Goal: Task Accomplishment & Management: Manage account settings

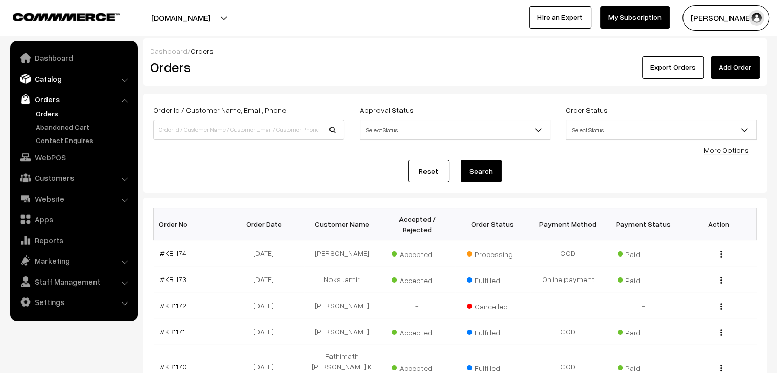
click at [55, 81] on link "Catalog" at bounding box center [74, 78] width 122 height 18
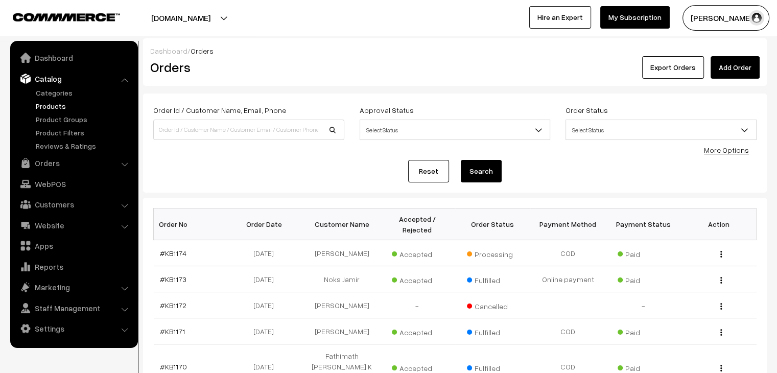
click at [61, 107] on link "Products" at bounding box center [83, 106] width 101 height 11
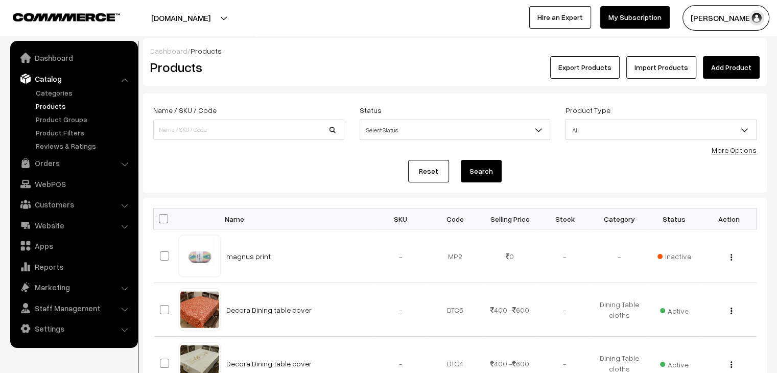
click at [641, 64] on link "Import Products" at bounding box center [661, 67] width 70 height 22
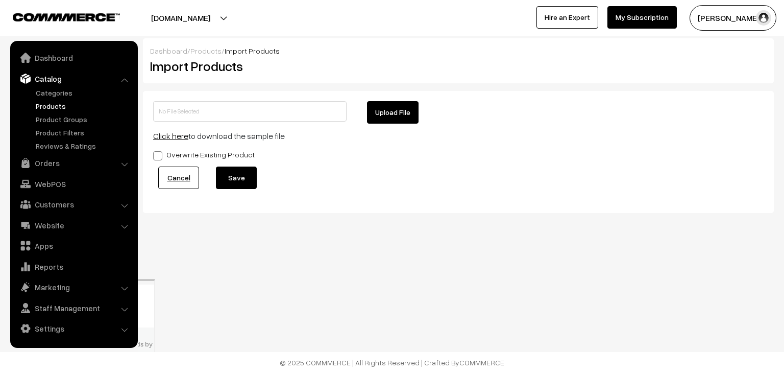
click at [176, 136] on link "Click here" at bounding box center [170, 136] width 35 height 10
click at [53, 107] on link "Products" at bounding box center [83, 106] width 101 height 11
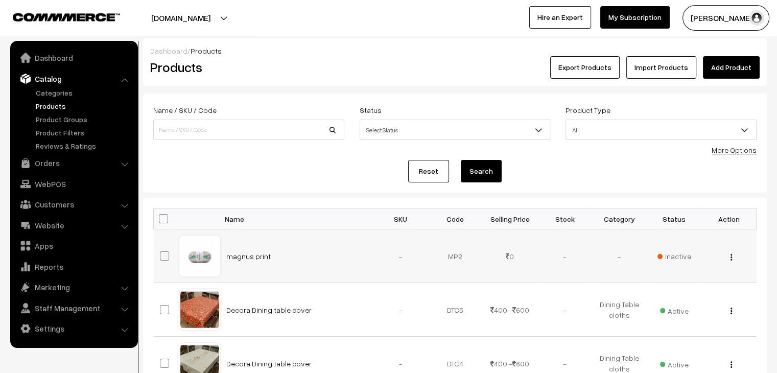
click at [730, 257] on img "button" at bounding box center [731, 257] width 2 height 7
click at [732, 311] on div "View Edit Delete" at bounding box center [728, 309] width 42 height 11
click at [730, 306] on button "button" at bounding box center [731, 310] width 3 height 8
click at [696, 337] on link "Edit" at bounding box center [685, 348] width 87 height 22
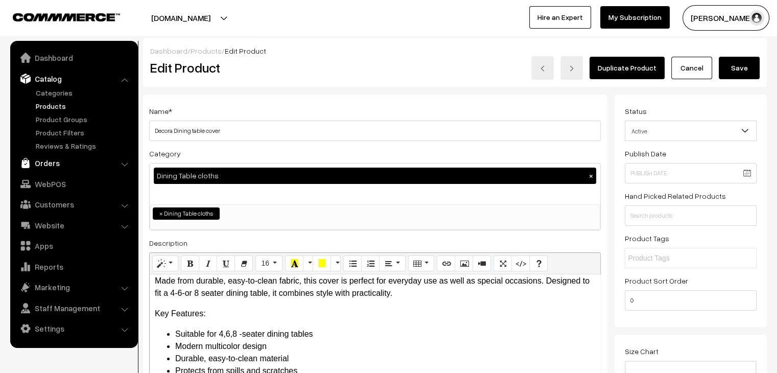
click at [44, 167] on link "Orders" at bounding box center [74, 163] width 122 height 18
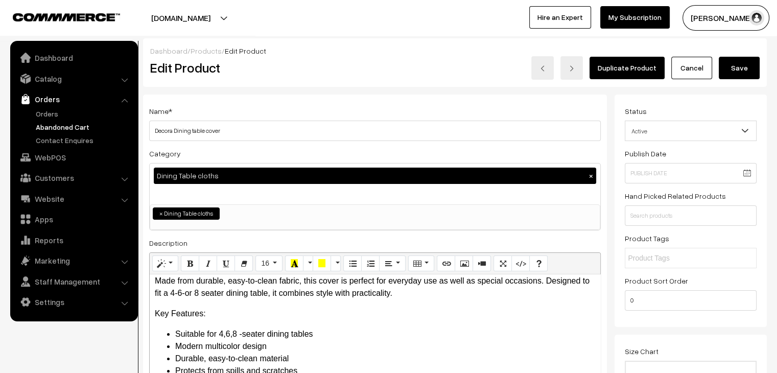
click at [91, 125] on link "Abandoned Cart" at bounding box center [83, 127] width 101 height 11
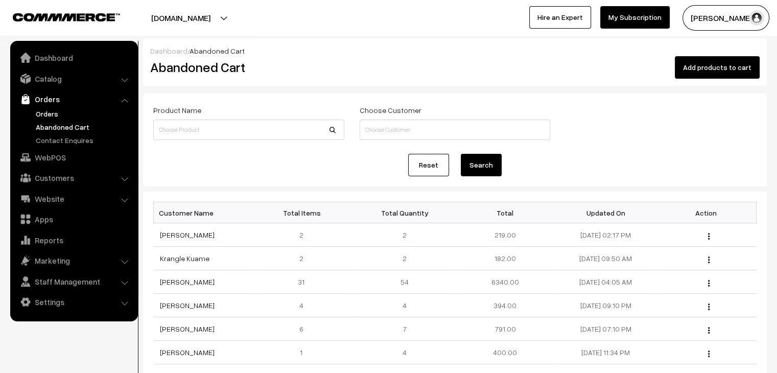
click at [56, 112] on link "Orders" at bounding box center [83, 113] width 101 height 11
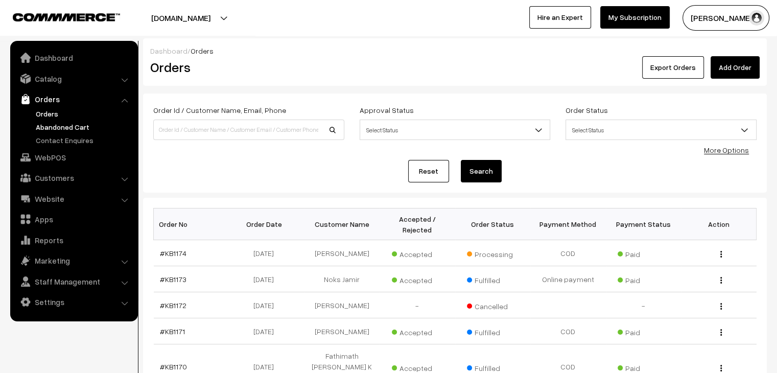
click at [72, 129] on link "Abandoned Cart" at bounding box center [83, 127] width 101 height 11
